Goal: Navigation & Orientation: Find specific page/section

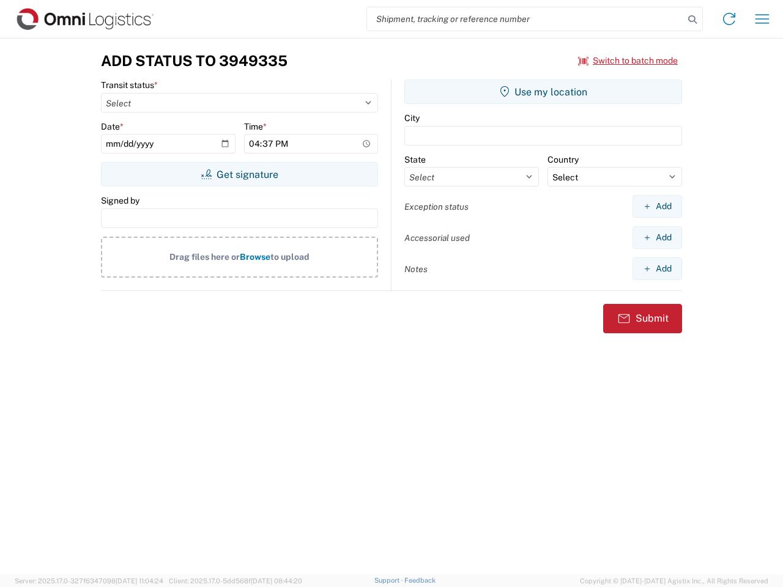
click at [525, 19] on input "search" at bounding box center [525, 18] width 317 height 23
click at [692, 20] on icon at bounding box center [692, 19] width 17 height 17
click at [729, 19] on icon at bounding box center [729, 19] width 20 height 20
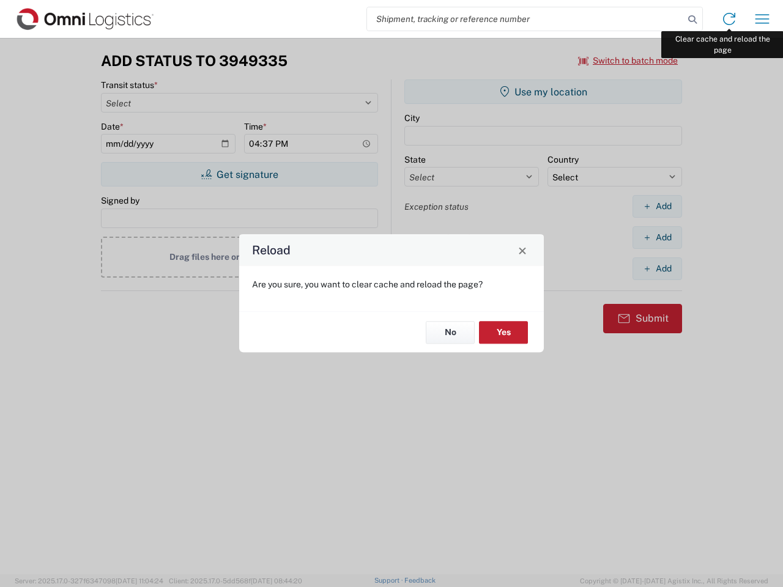
click at [762, 19] on div "Reload Are you sure, you want to clear cache and reload the page? No Yes" at bounding box center [391, 293] width 783 height 587
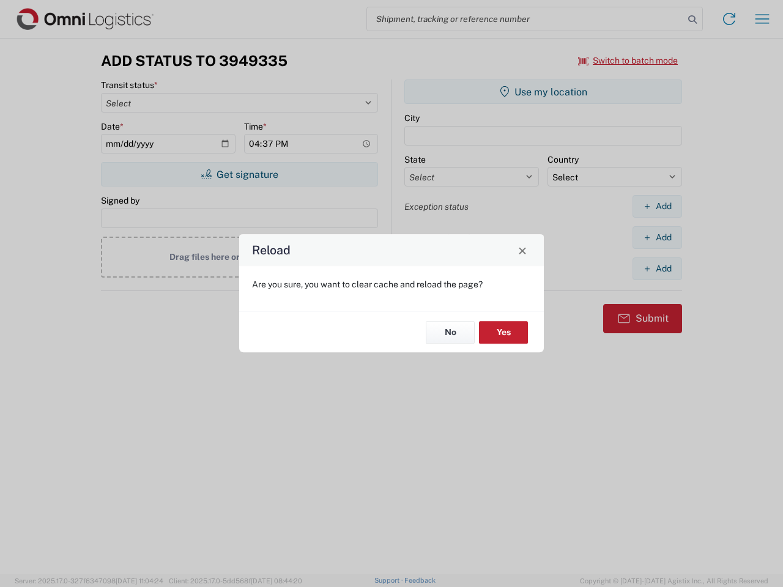
click at [628, 61] on div "Reload Are you sure, you want to clear cache and reload the page? No Yes" at bounding box center [391, 293] width 783 height 587
click at [239, 174] on div "Reload Are you sure, you want to clear cache and reload the page? No Yes" at bounding box center [391, 293] width 783 height 587
click at [543, 92] on div "Reload Are you sure, you want to clear cache and reload the page? No Yes" at bounding box center [391, 293] width 783 height 587
click at [657, 206] on div "Reload Are you sure, you want to clear cache and reload the page? No Yes" at bounding box center [391, 293] width 783 height 587
click at [657, 237] on div "Reload Are you sure, you want to clear cache and reload the page? No Yes" at bounding box center [391, 293] width 783 height 587
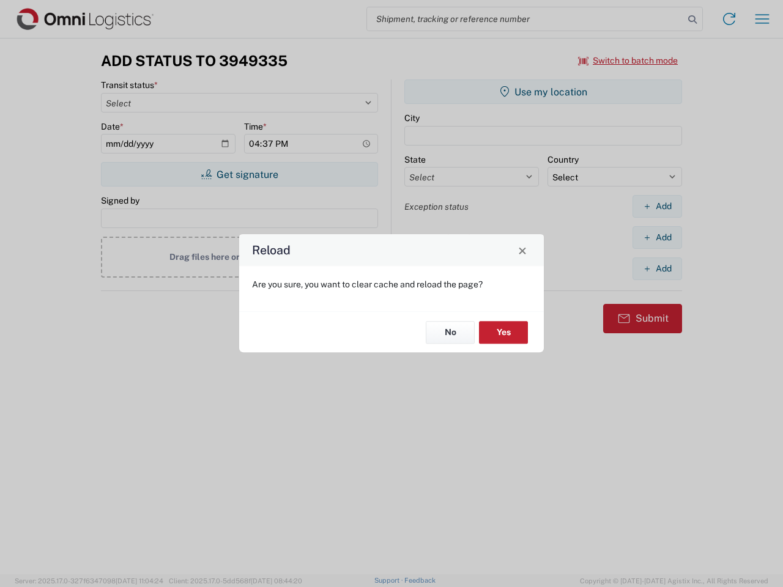
click at [657, 268] on div "Reload Are you sure, you want to clear cache and reload the page? No Yes" at bounding box center [391, 293] width 783 height 587
